Goal: Information Seeking & Learning: Get advice/opinions

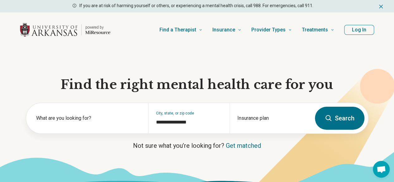
click at [325, 114] on button "Search" at bounding box center [340, 118] width 50 height 23
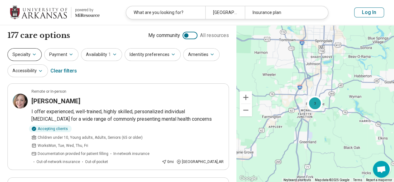
click at [33, 52] on icon "button" at bounding box center [34, 54] width 5 height 5
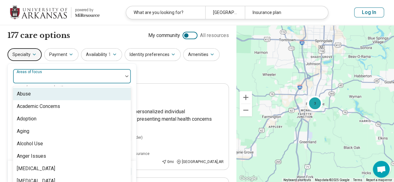
click at [62, 76] on div at bounding box center [68, 78] width 105 height 9
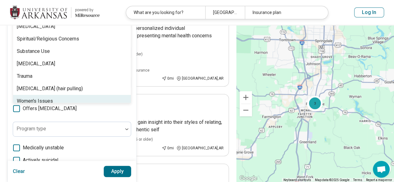
scroll to position [1133, 0]
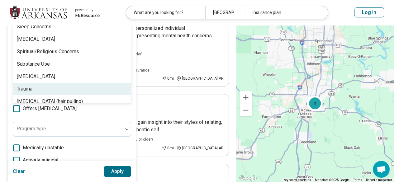
click at [50, 89] on div "Trauma" at bounding box center [72, 89] width 118 height 12
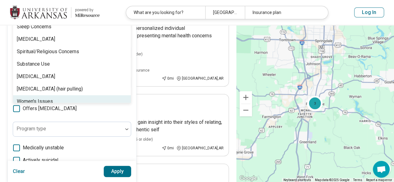
click at [87, 115] on div "option Trauma, selected. 99 results available. Use Up and Down to choose option…" at bounding box center [72, 107] width 118 height 244
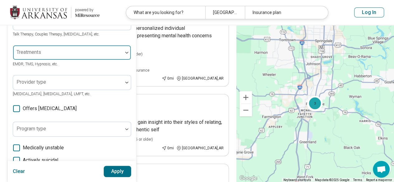
click at [96, 52] on div at bounding box center [68, 55] width 105 height 9
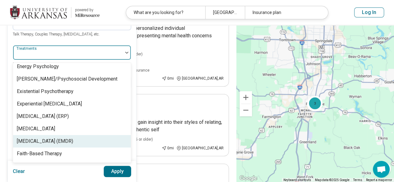
scroll to position [467, 0]
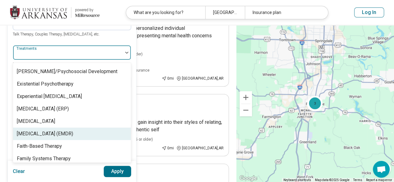
click at [55, 137] on div "[MEDICAL_DATA] (EMDR)" at bounding box center [45, 133] width 56 height 7
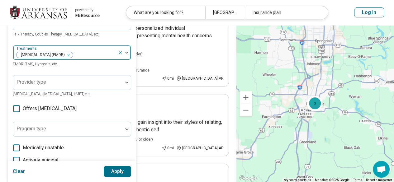
click at [127, 54] on img at bounding box center [126, 53] width 3 height 2
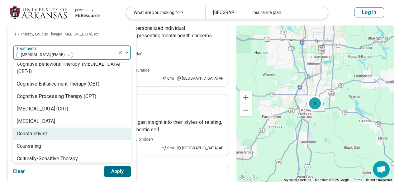
scroll to position [280, 0]
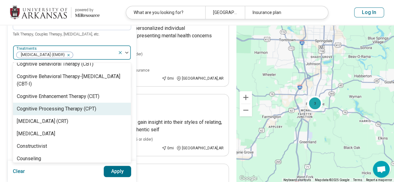
click at [70, 113] on div "Cognitive Processing Therapy (CPT)" at bounding box center [56, 108] width 79 height 7
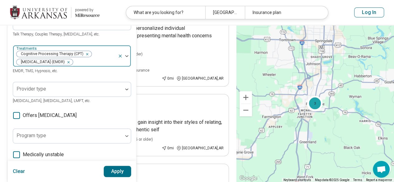
click at [126, 57] on img at bounding box center [126, 56] width 3 height 2
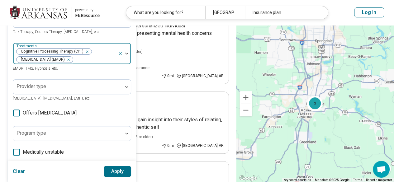
click at [127, 63] on div at bounding box center [124, 53] width 13 height 21
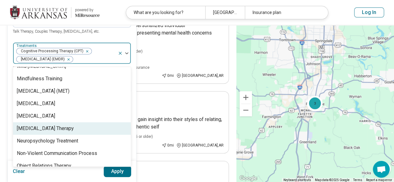
scroll to position [841, 0]
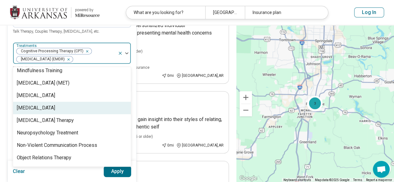
click at [64, 114] on div "[MEDICAL_DATA]" at bounding box center [72, 108] width 118 height 12
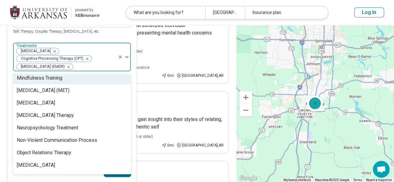
click at [124, 36] on div "Areas of focus Trauma Anxiety, [MEDICAL_DATA], Self-Esteem, etc. Modalities Tal…" at bounding box center [72, 112] width 118 height 258
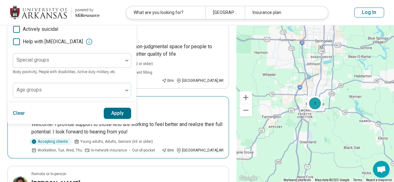
scroll to position [242, 0]
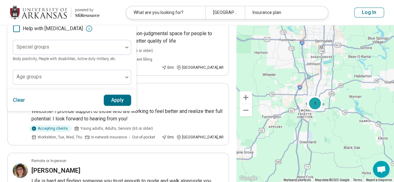
click at [124, 106] on button "Apply" at bounding box center [118, 100] width 28 height 11
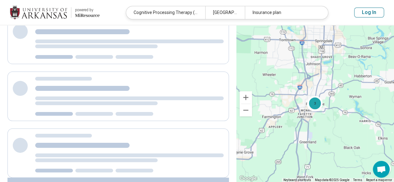
scroll to position [65, 0]
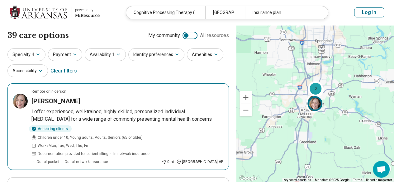
scroll to position [31, 0]
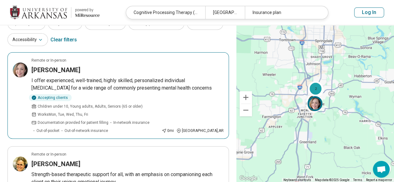
drag, startPoint x: 73, startPoint y: 66, endPoint x: 56, endPoint y: 68, distance: 17.5
click at [56, 68] on h3 "[PERSON_NAME]" at bounding box center [55, 70] width 49 height 9
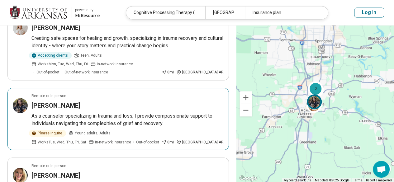
scroll to position [405, 0]
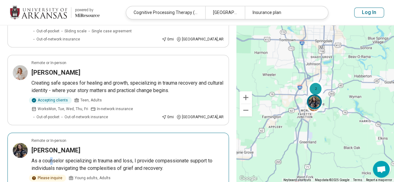
drag, startPoint x: 67, startPoint y: 101, endPoint x: 52, endPoint y: 107, distance: 15.8
click at [52, 133] on article "Remote or In-person [PERSON_NAME] As a counselor specializing in trauma and los…" at bounding box center [118, 164] width 222 height 62
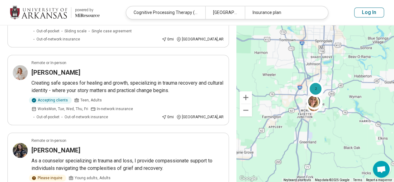
click at [16, 147] on ul "Remote or In-person [PERSON_NAME] I offer experienced, well-trained, highly ski…" at bounding box center [118, 92] width 222 height 829
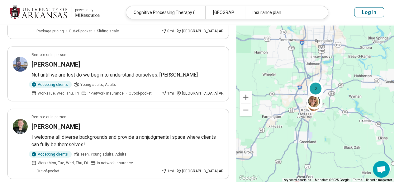
scroll to position [685, 0]
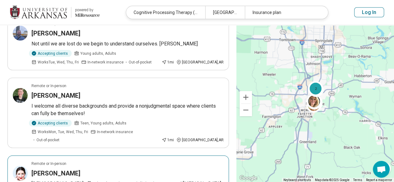
click at [68, 169] on h3 "[PERSON_NAME]" at bounding box center [55, 173] width 49 height 9
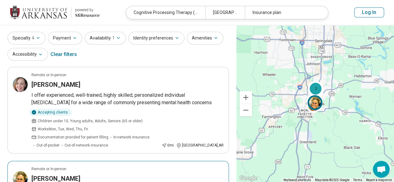
scroll to position [0, 0]
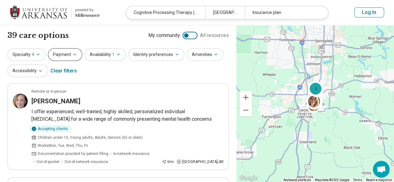
click at [72, 52] on icon "button" at bounding box center [74, 54] width 5 height 5
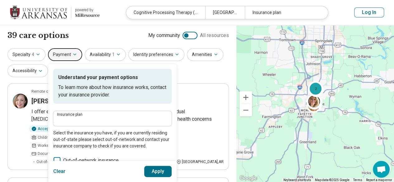
click at [95, 36] on div "39 care options 39 provider s My community All resources" at bounding box center [118, 35] width 222 height 11
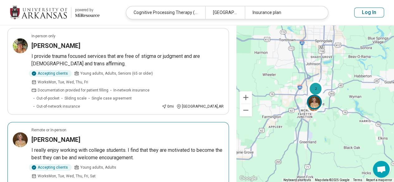
scroll to position [249, 0]
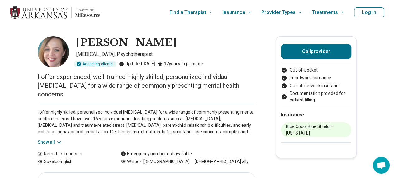
click at [52, 141] on button "Show all" at bounding box center [50, 142] width 25 height 7
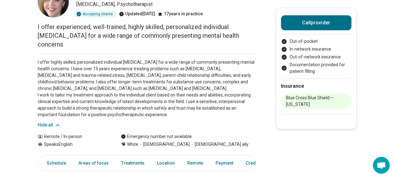
scroll to position [62, 0]
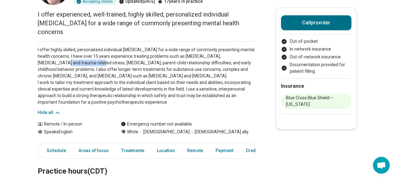
drag, startPoint x: 40, startPoint y: 62, endPoint x: 74, endPoint y: 62, distance: 34.6
click at [74, 62] on p "I offer highly skilled, personalized individual psychotherapy for a wide range …" at bounding box center [147, 75] width 218 height 59
click at [75, 65] on p "I offer highly skilled, personalized individual psychotherapy for a wide range …" at bounding box center [147, 75] width 218 height 59
drag, startPoint x: 232, startPoint y: 49, endPoint x: 228, endPoint y: 53, distance: 5.3
click at [232, 50] on div "I offer highly skilled, personalized individual psychotherapy for a wide range …" at bounding box center [147, 78] width 218 height 74
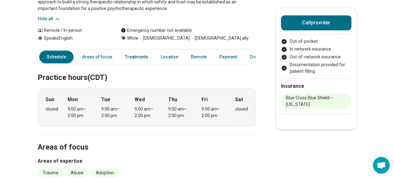
click at [139, 60] on link "Treatments" at bounding box center [136, 56] width 31 height 13
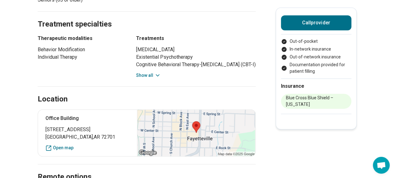
scroll to position [388, 0]
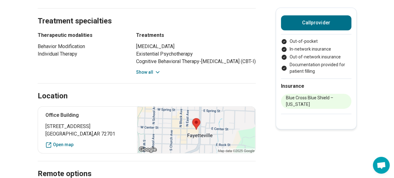
click at [153, 70] on button "Show all" at bounding box center [148, 72] width 25 height 7
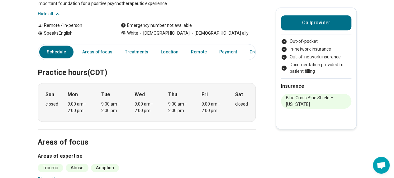
scroll to position [108, 0]
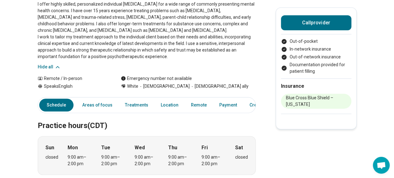
drag, startPoint x: 107, startPoint y: 108, endPoint x: 86, endPoint y: 112, distance: 20.7
click at [107, 108] on link "Areas of focus" at bounding box center [98, 104] width 38 height 13
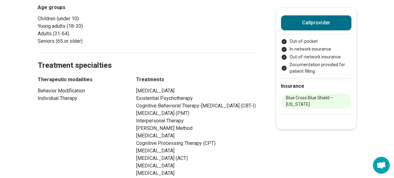
scroll to position [250, 0]
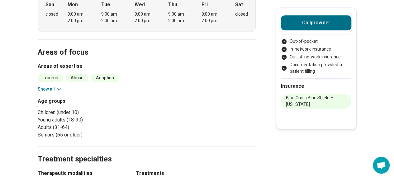
click at [60, 90] on icon at bounding box center [59, 89] width 6 height 6
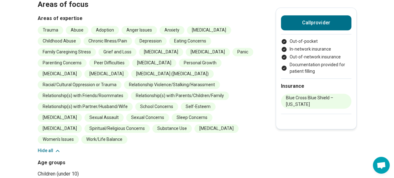
scroll to position [313, 0]
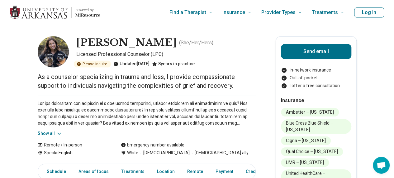
click at [49, 133] on button "Show all" at bounding box center [50, 133] width 25 height 7
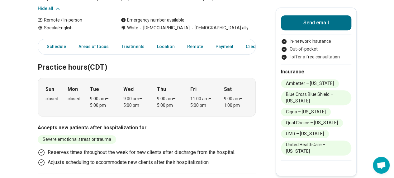
scroll to position [187, 0]
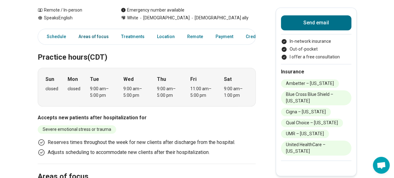
click at [100, 37] on link "Areas of focus" at bounding box center [94, 36] width 38 height 13
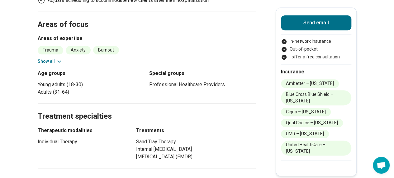
scroll to position [342, 0]
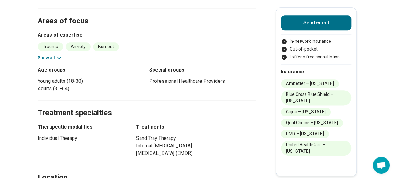
click at [61, 58] on icon at bounding box center [59, 58] width 6 height 6
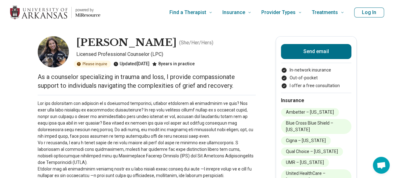
scroll to position [0, 0]
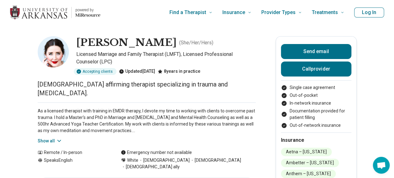
click at [58, 137] on icon at bounding box center [59, 140] width 6 height 6
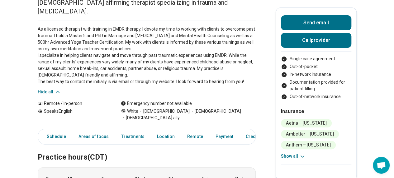
scroll to position [125, 0]
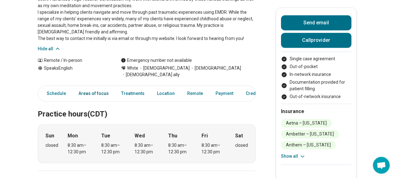
click at [107, 87] on link "Areas of focus" at bounding box center [94, 93] width 38 height 13
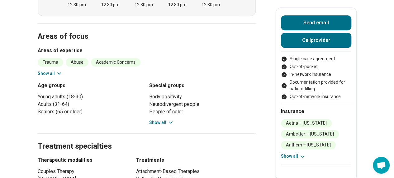
scroll to position [272, 0]
click at [60, 62] on section "Areas of focus Areas of expertise Trauma Abuse Academic Concerns [MEDICAL_DATA]…" at bounding box center [147, 78] width 218 height 110
click at [60, 70] on icon at bounding box center [59, 73] width 6 height 6
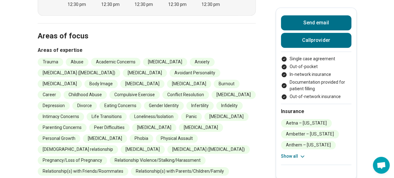
scroll to position [334, 0]
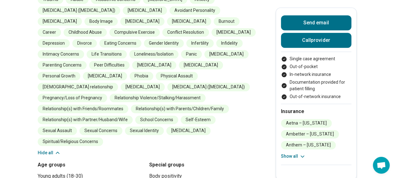
click at [46, 149] on button "Hide all" at bounding box center [49, 152] width 23 height 7
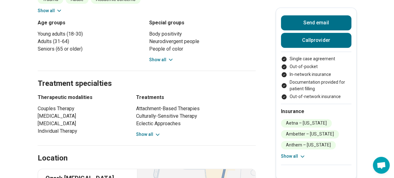
click at [149, 131] on button "Show all" at bounding box center [148, 134] width 25 height 7
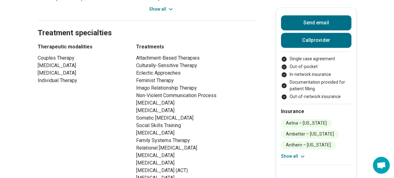
scroll to position [365, 0]
